Goal: Task Accomplishment & Management: Use online tool/utility

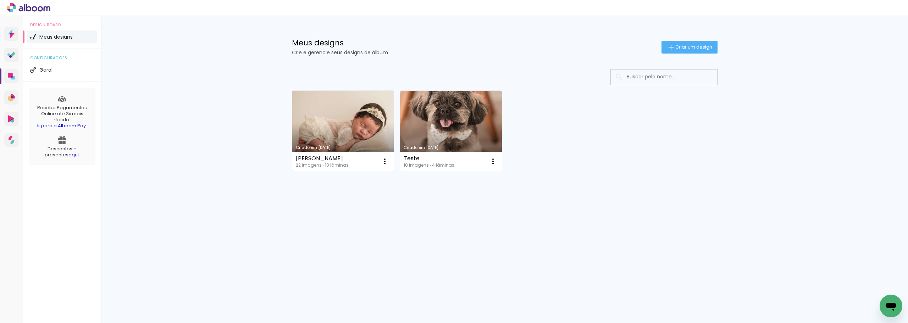
click at [364, 142] on link "Criado em [DATE]" at bounding box center [343, 131] width 102 height 80
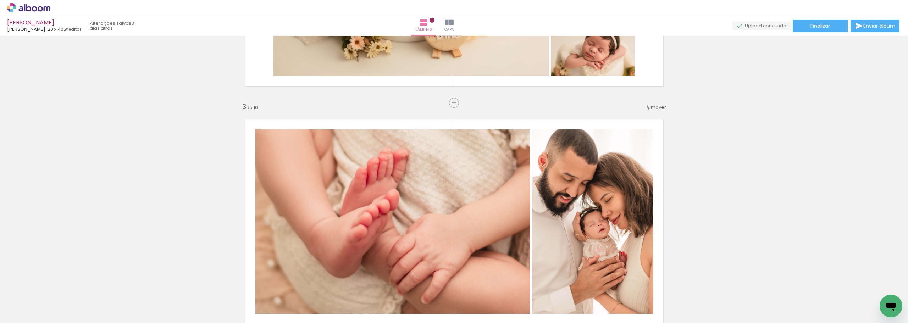
scroll to position [425, 0]
